Goal: Find specific page/section: Find specific page/section

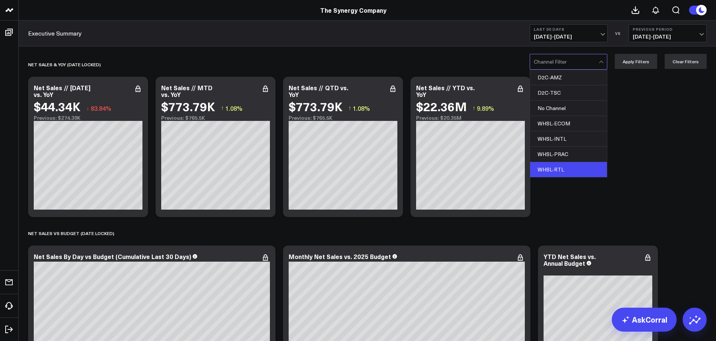
click at [562, 168] on div "WHSL-RTL" at bounding box center [568, 169] width 77 height 15
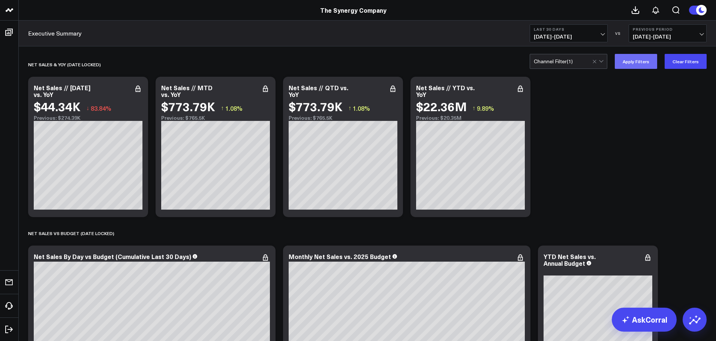
click at [634, 60] on button "Apply Filters" at bounding box center [636, 61] width 42 height 15
click at [603, 61] on div at bounding box center [601, 60] width 4 height 4
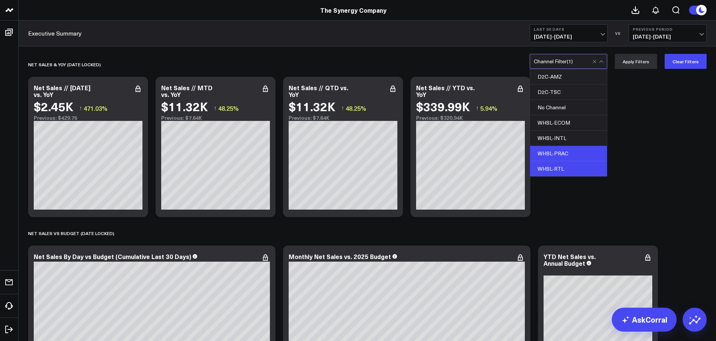
click at [570, 155] on div "WHSL-PRAC" at bounding box center [568, 153] width 77 height 15
click at [563, 164] on div "WHSL-RTL" at bounding box center [568, 169] width 77 height 15
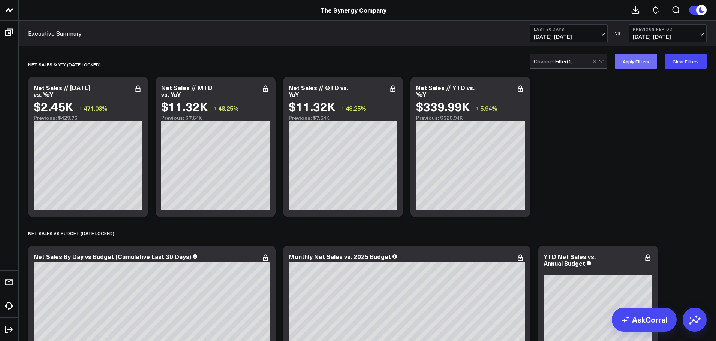
click at [627, 64] on button "Apply Filters" at bounding box center [636, 61] width 42 height 15
click at [602, 58] on div at bounding box center [598, 61] width 13 height 14
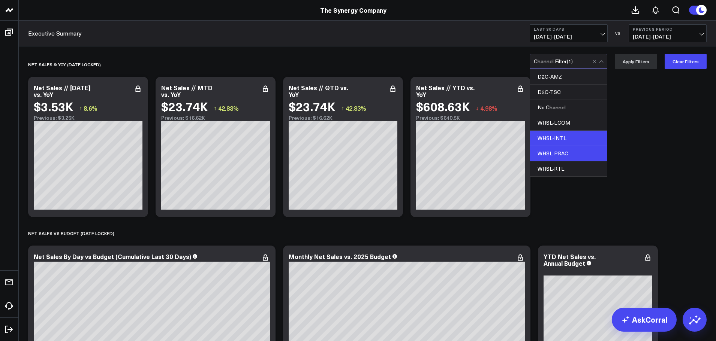
click at [555, 139] on div "WHSL-INTL" at bounding box center [568, 138] width 77 height 15
click at [558, 156] on div "WHSL-PRAC" at bounding box center [568, 153] width 77 height 15
click at [636, 63] on button "Apply Filters" at bounding box center [636, 61] width 42 height 15
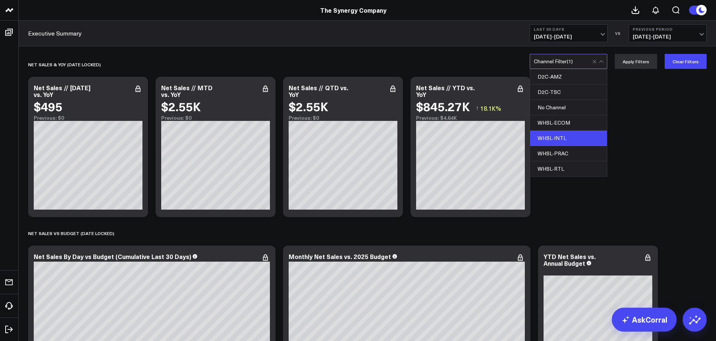
click at [602, 60] on div at bounding box center [601, 62] width 4 height 4
click at [566, 122] on div "WHSL-ECOM" at bounding box center [568, 122] width 77 height 15
click at [566, 135] on div "WHSL-INTL" at bounding box center [568, 138] width 77 height 15
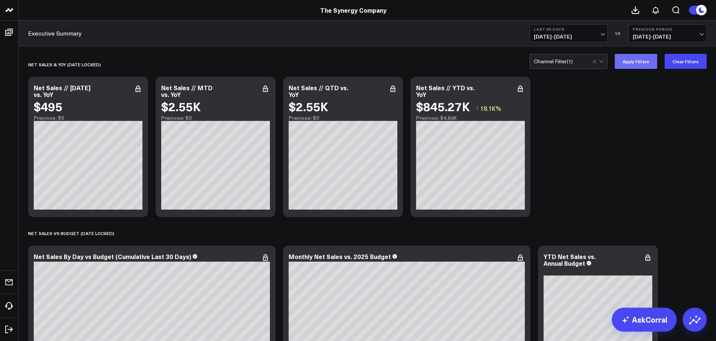
click at [631, 64] on button "Apply Filters" at bounding box center [636, 61] width 42 height 15
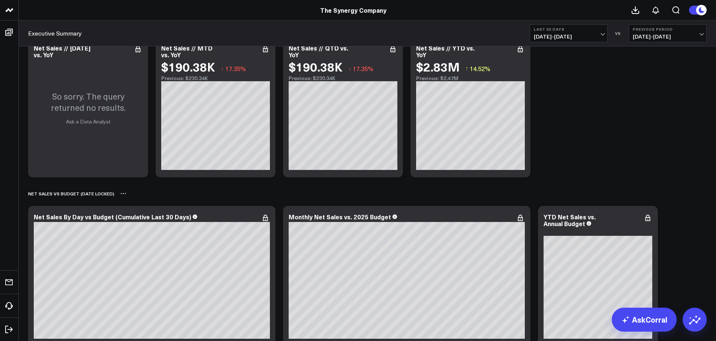
scroll to position [75, 0]
